Goal: Information Seeking & Learning: Compare options

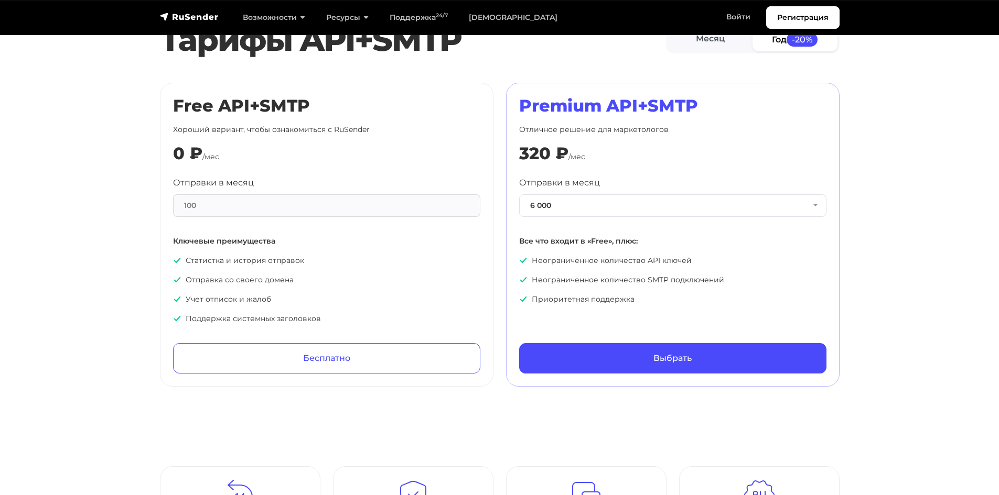
scroll to position [472, 0]
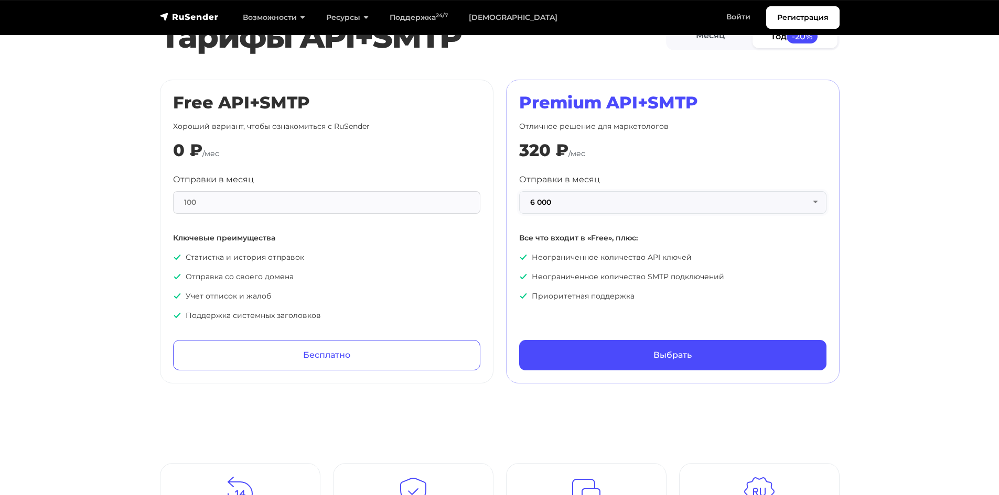
click at [606, 202] on button "6 000" at bounding box center [672, 202] width 307 height 23
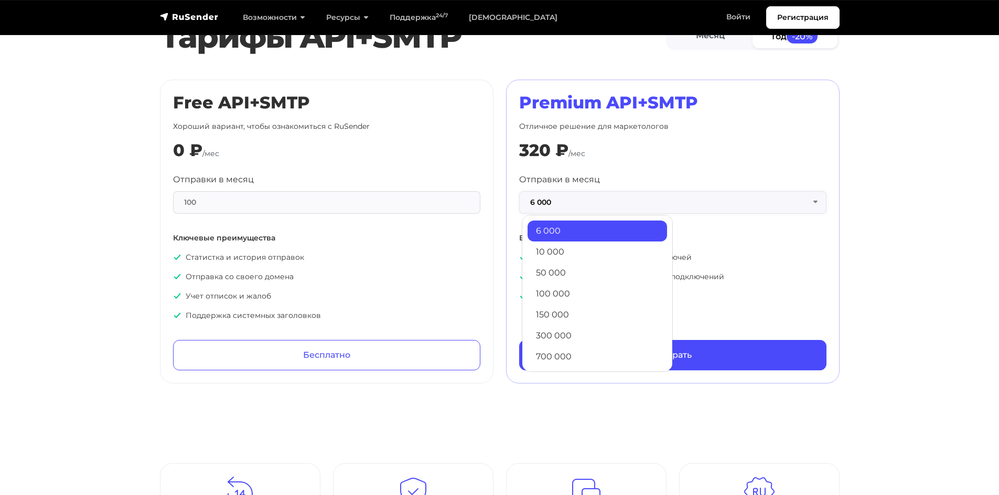
click at [606, 202] on button "6 000" at bounding box center [672, 202] width 307 height 23
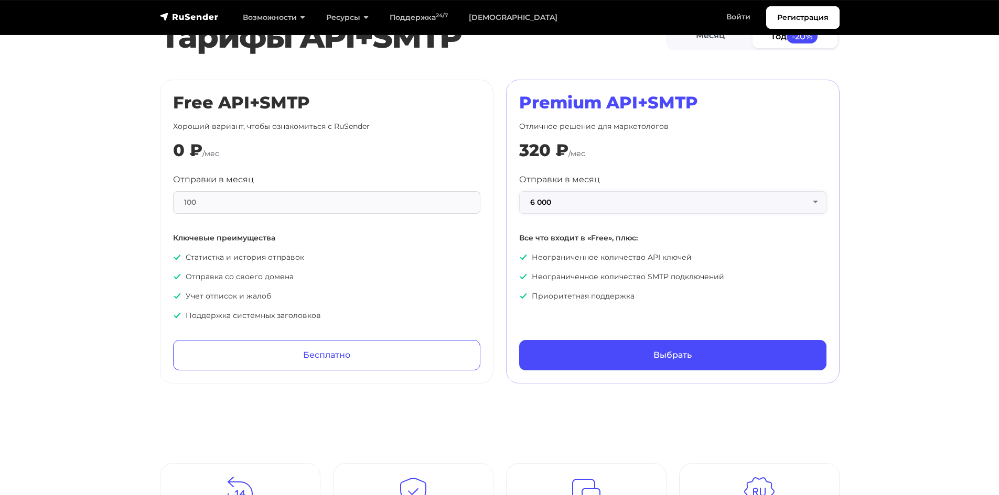
click at [606, 201] on button "6 000" at bounding box center [672, 202] width 307 height 23
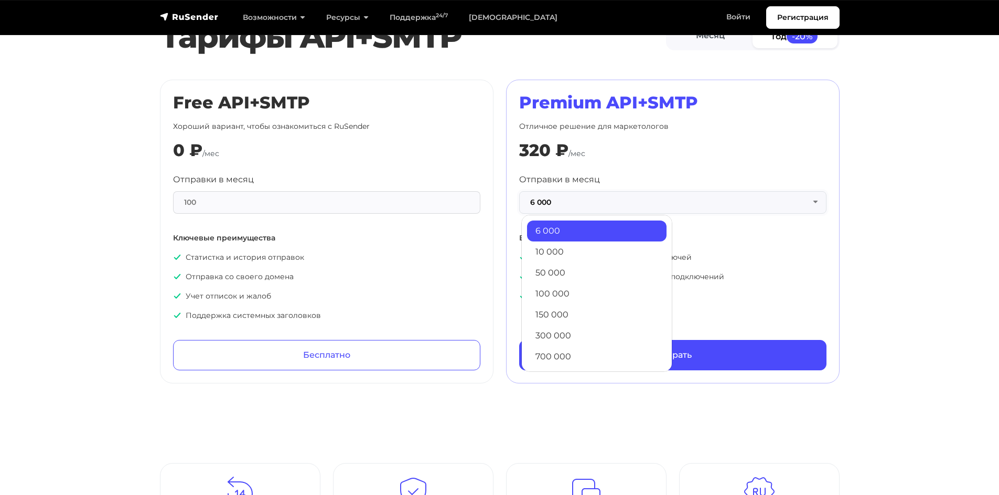
click at [606, 201] on button "6 000" at bounding box center [672, 202] width 307 height 23
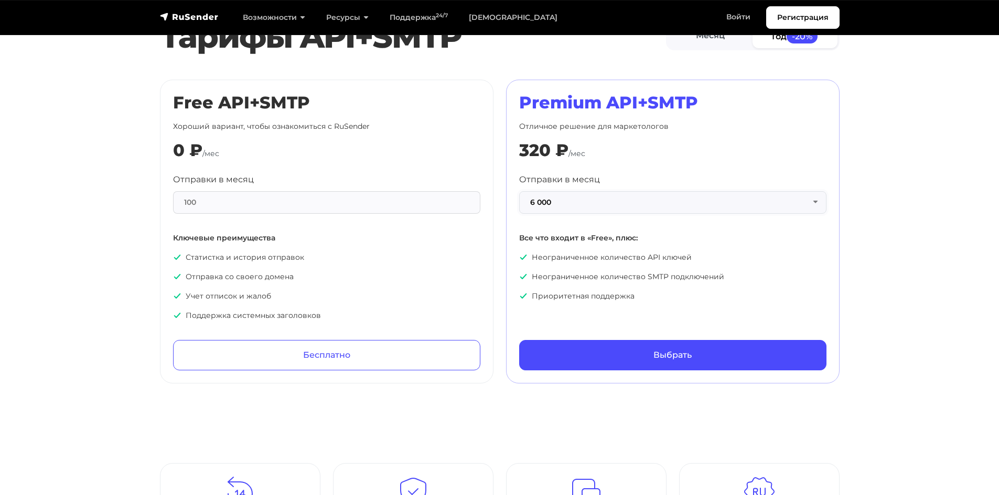
click at [606, 201] on button "6 000" at bounding box center [672, 202] width 307 height 23
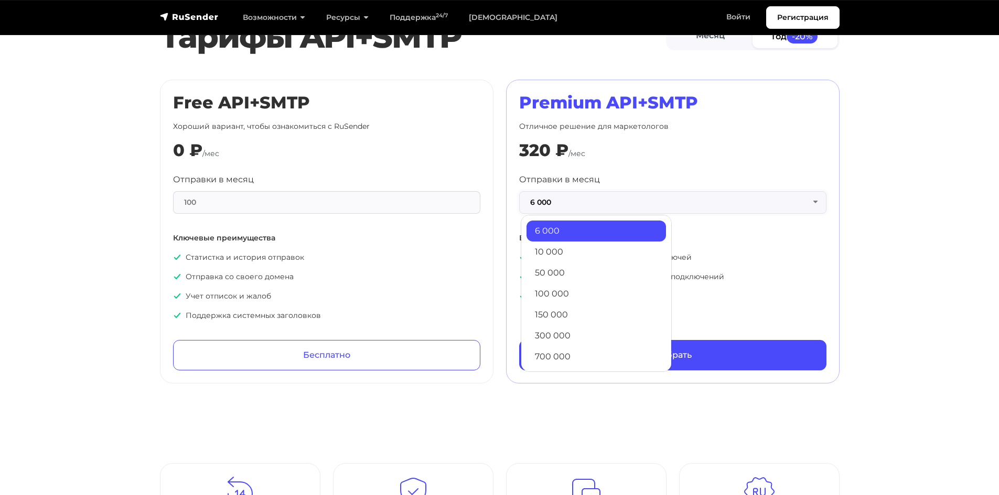
click at [606, 202] on button "6 000" at bounding box center [672, 202] width 307 height 23
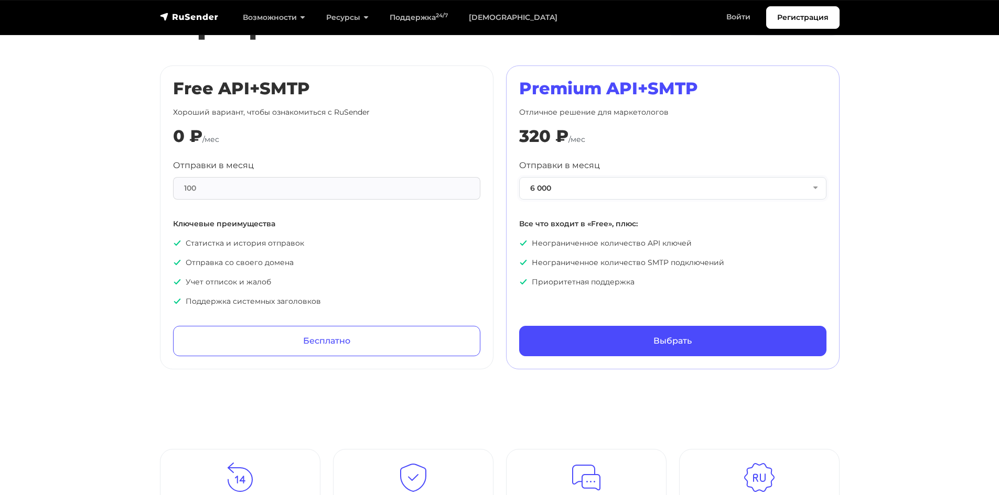
scroll to position [419, 0]
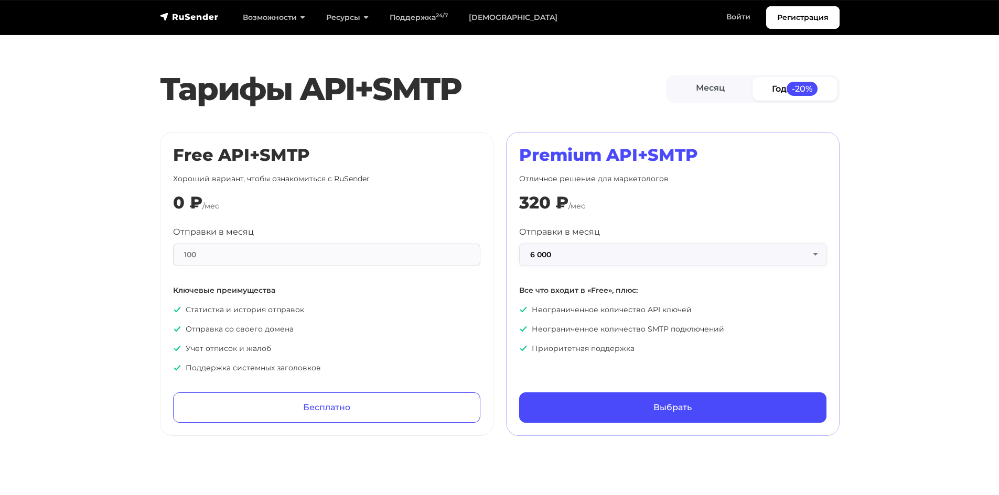
click at [598, 254] on button "6 000" at bounding box center [672, 255] width 307 height 23
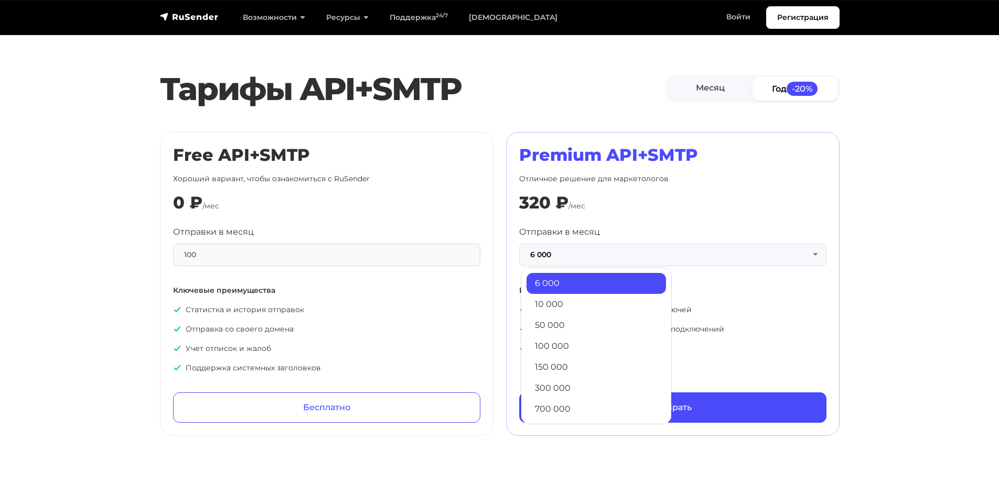
click at [584, 338] on link "100 000" at bounding box center [595, 346] width 139 height 21
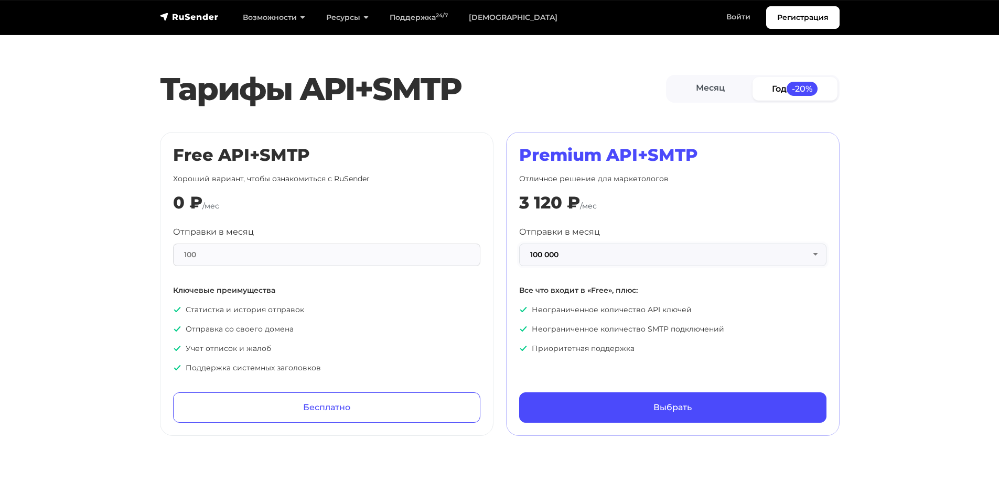
click at [582, 252] on button "100 000" at bounding box center [672, 255] width 307 height 23
